Goal: Book appointment/travel/reservation

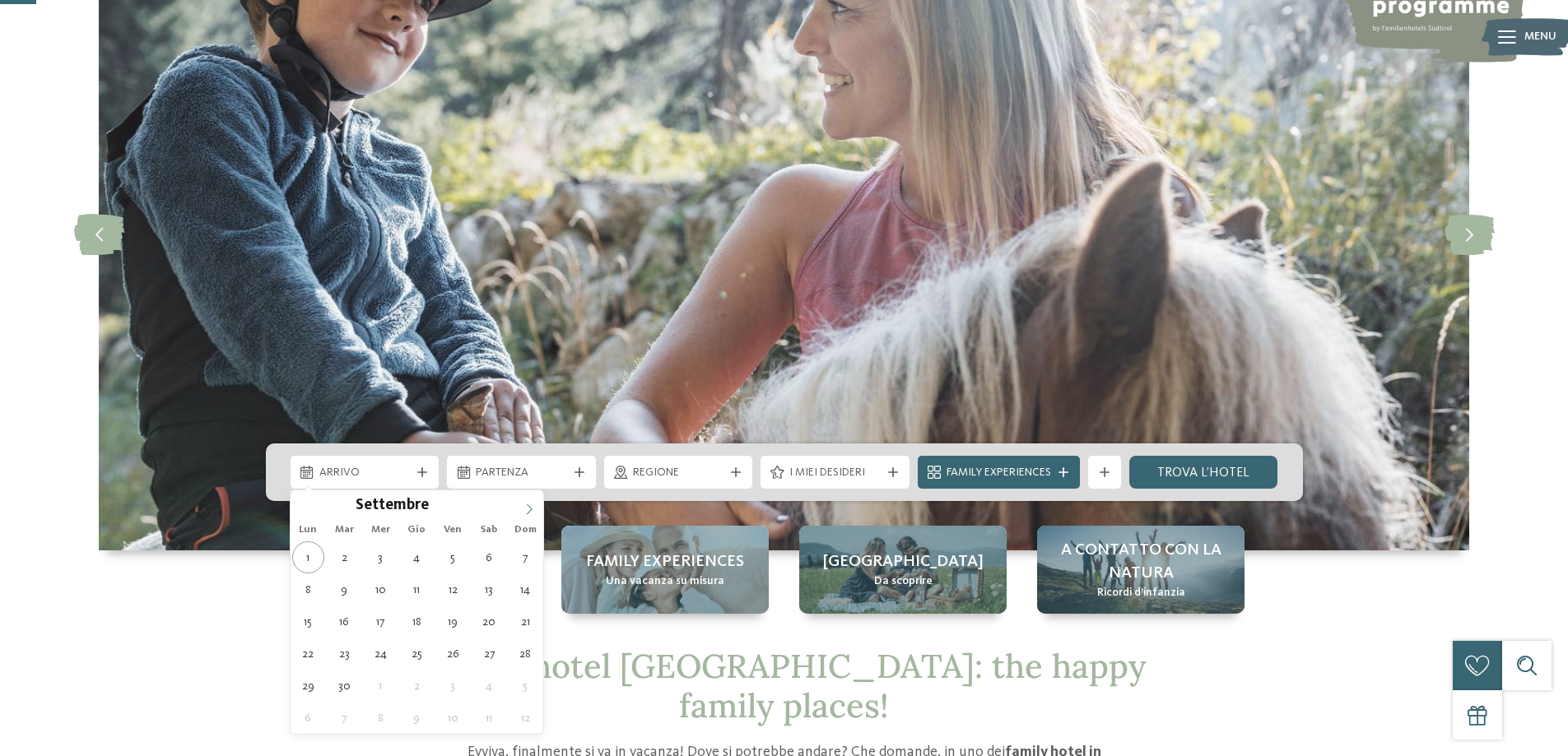
click at [531, 504] on icon at bounding box center [529, 509] width 12 height 12
type div "[DATE]"
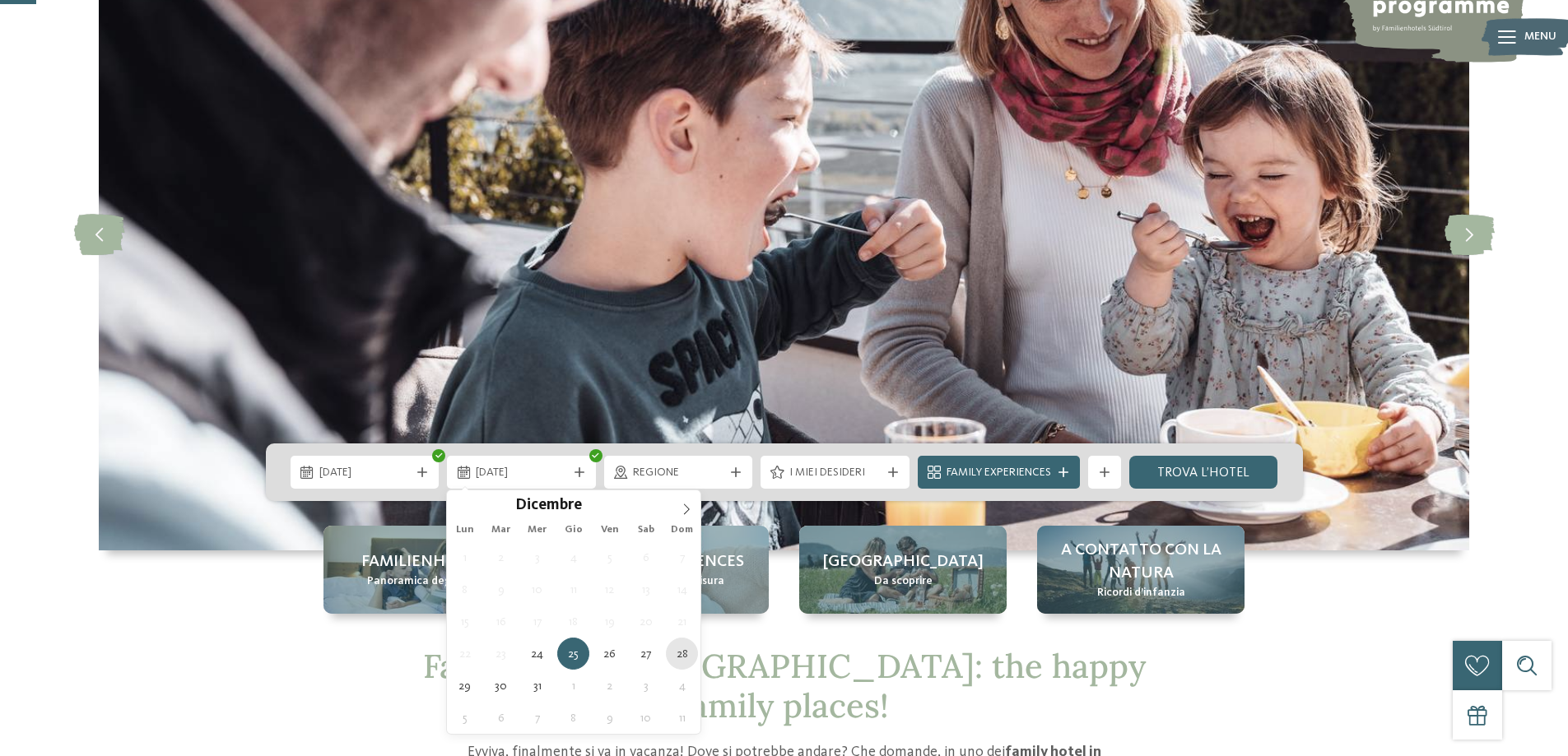
type div "[DATE]"
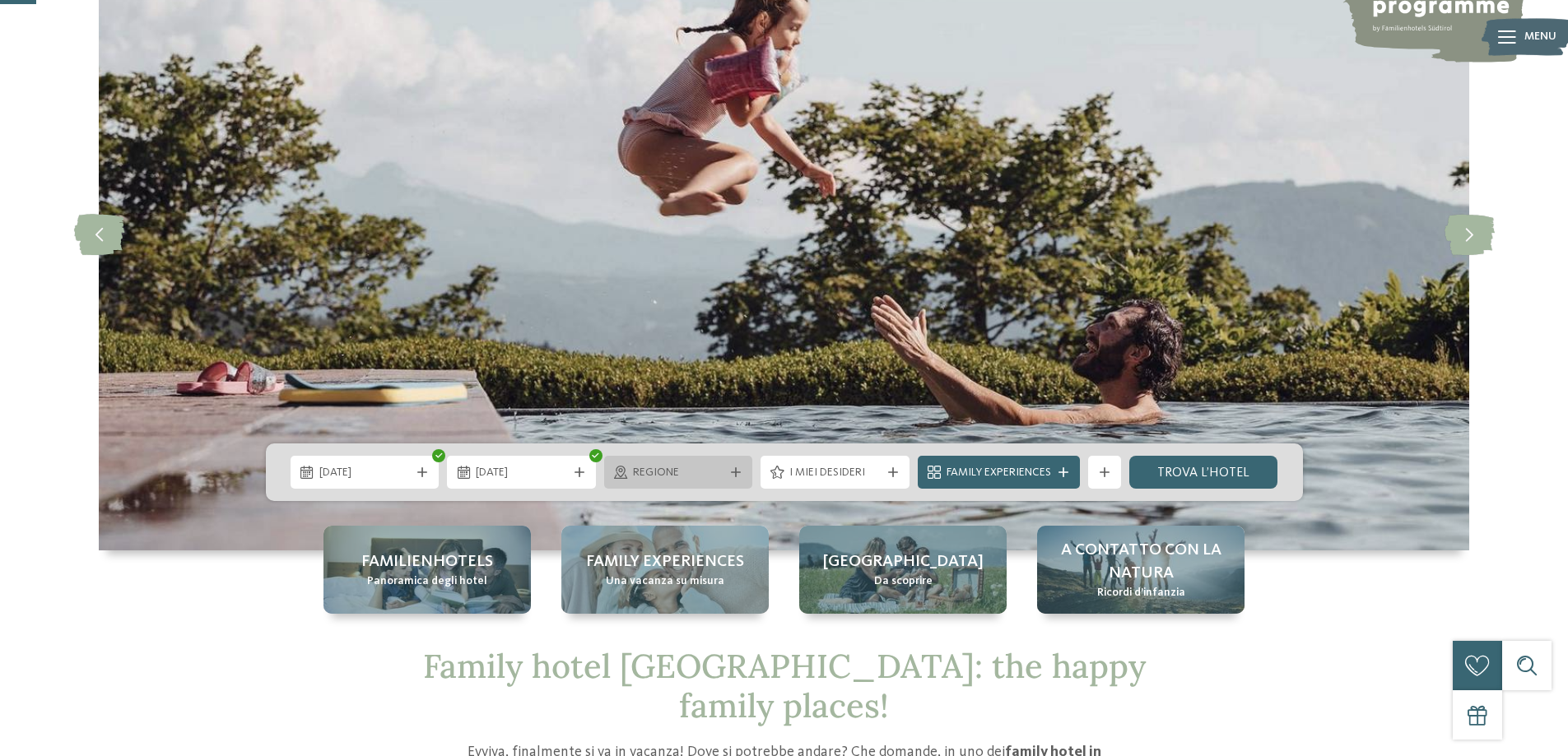
click at [651, 468] on span "Regione" at bounding box center [678, 473] width 91 height 17
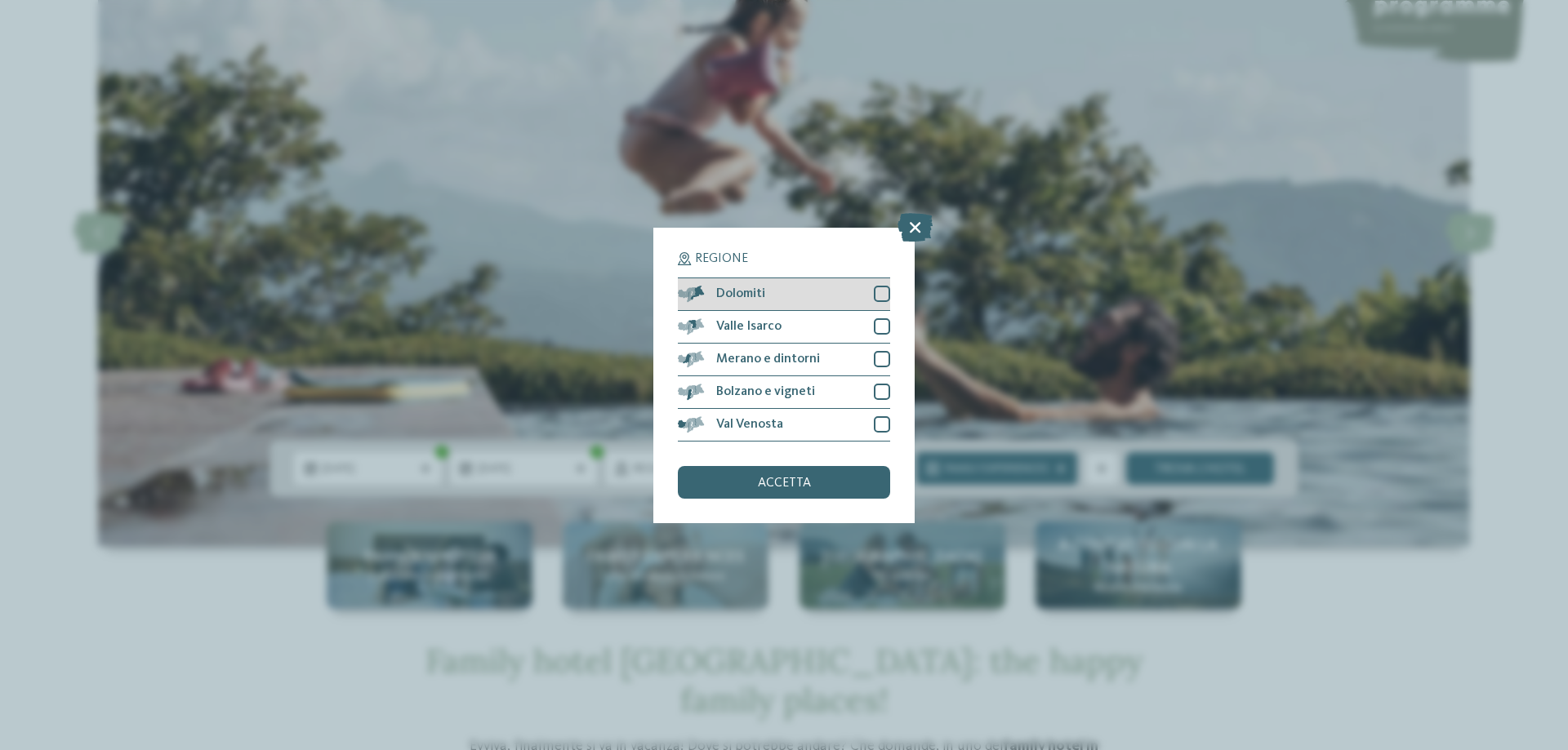
click at [755, 289] on span "Dolomiti" at bounding box center [740, 294] width 49 height 13
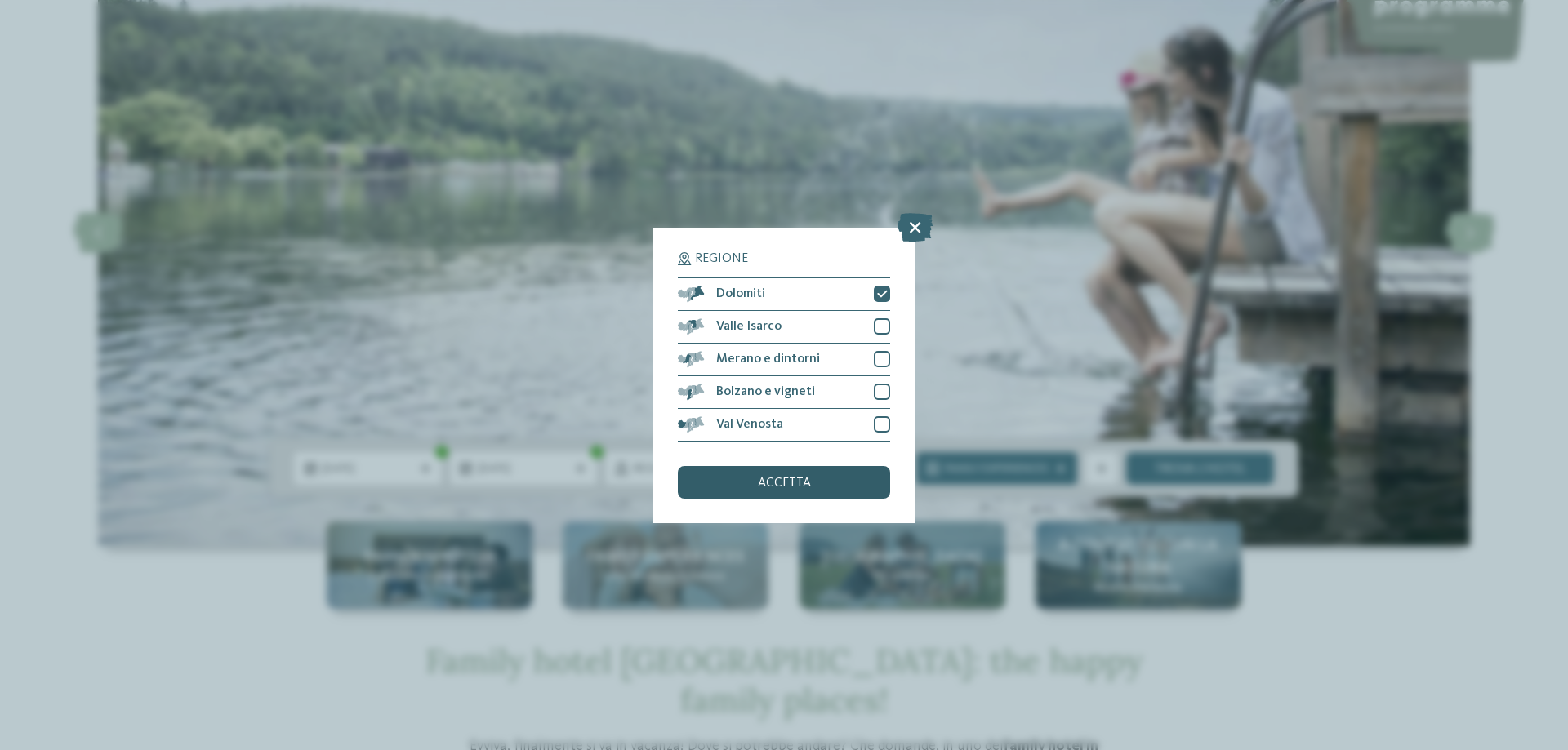
click at [787, 486] on span "accetta" at bounding box center [784, 483] width 53 height 13
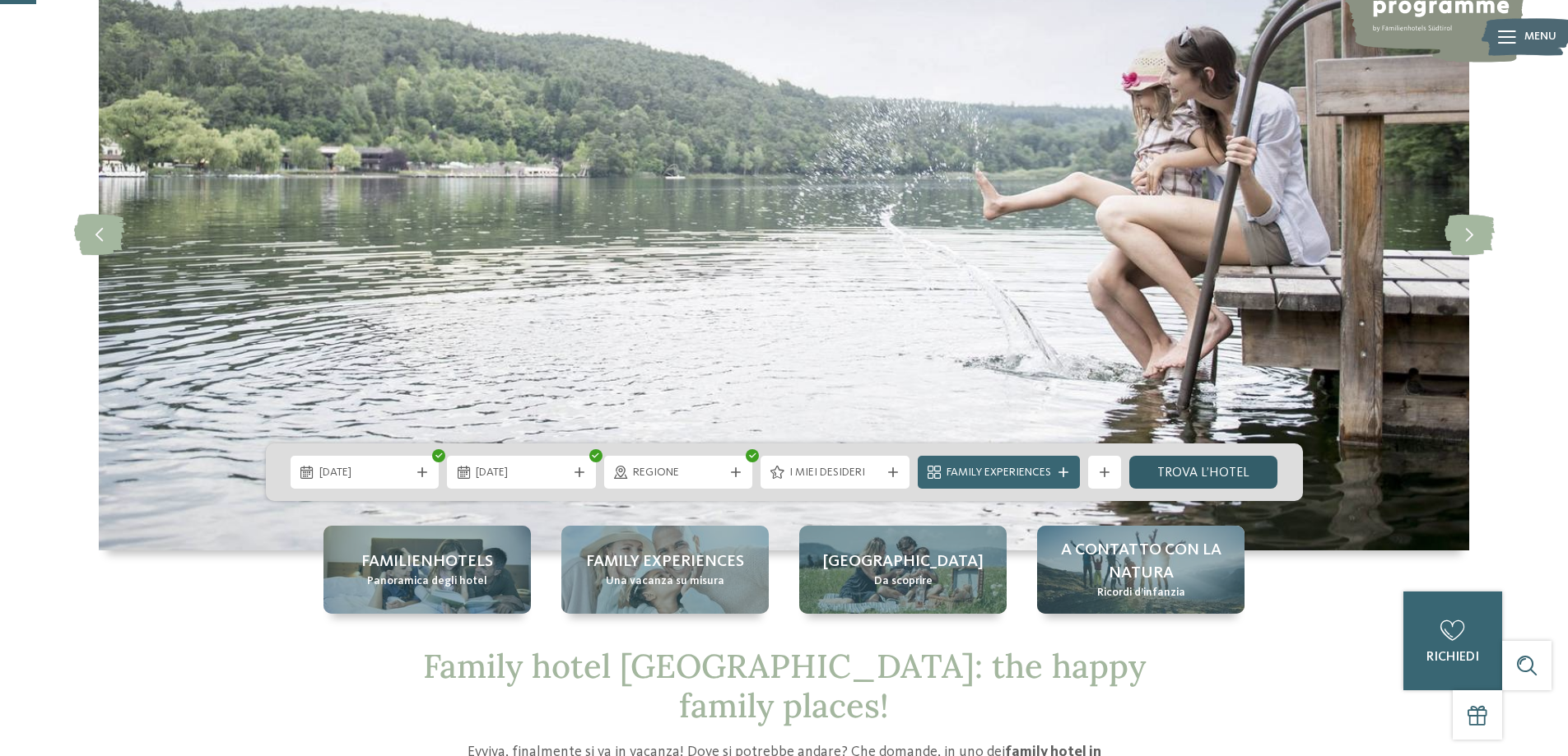
click at [1188, 472] on link "trova l’hotel" at bounding box center [1204, 472] width 149 height 32
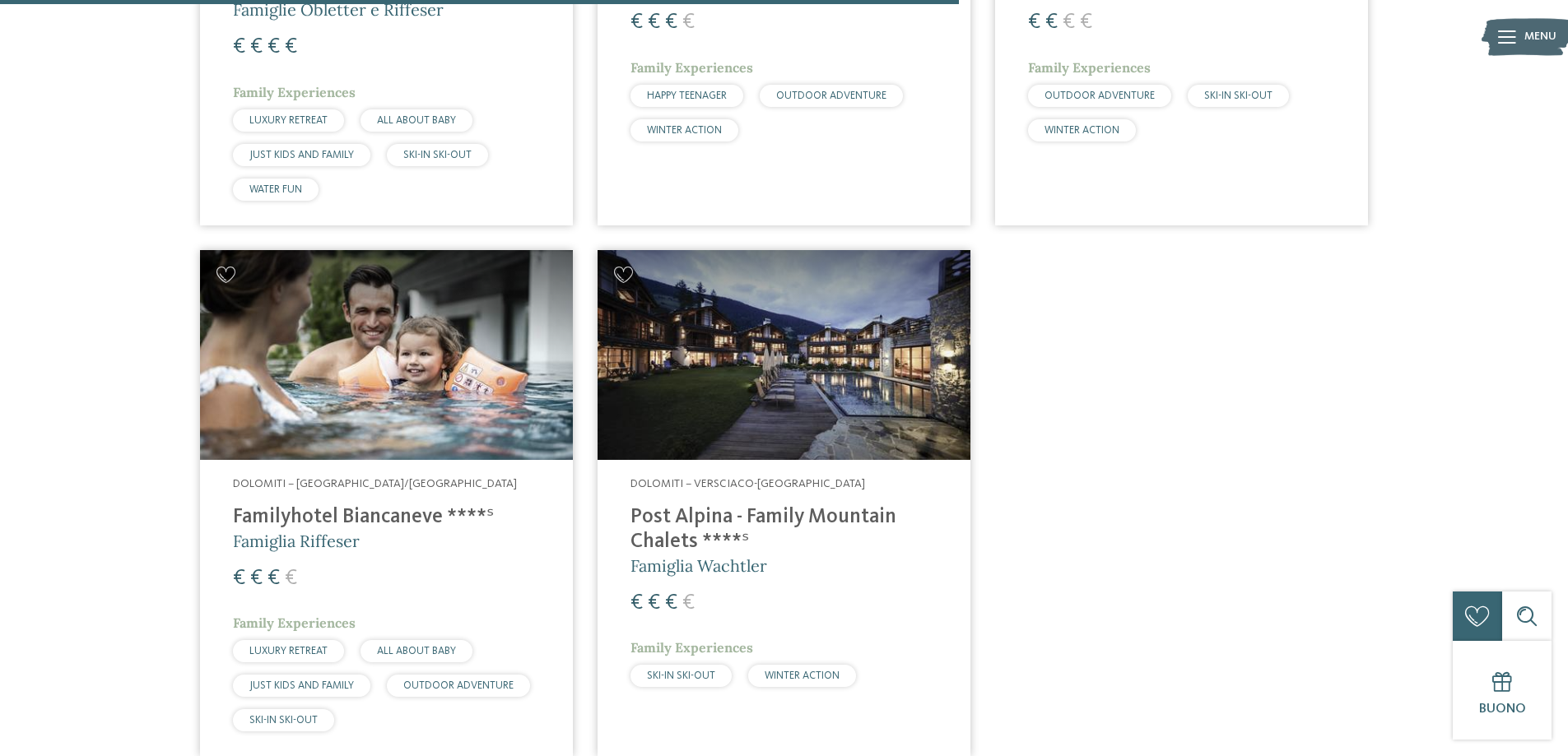
scroll to position [1528, 0]
